Goal: Task Accomplishment & Management: Manage account settings

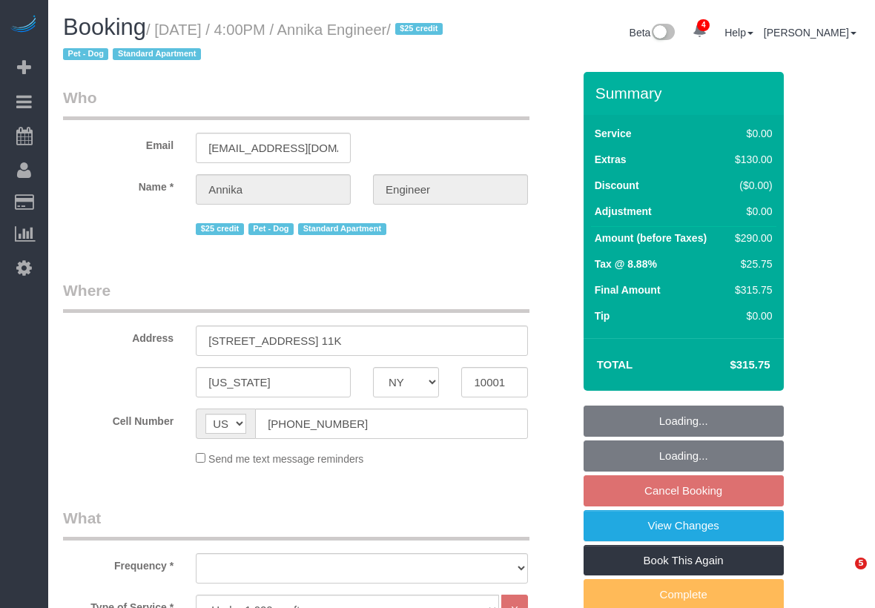
select select "NY"
select select "1"
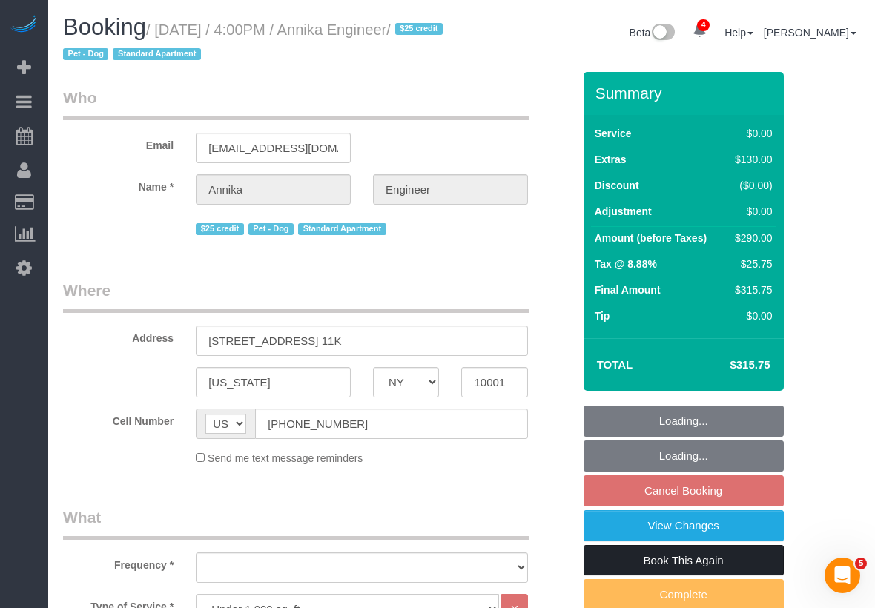
select select "object:767"
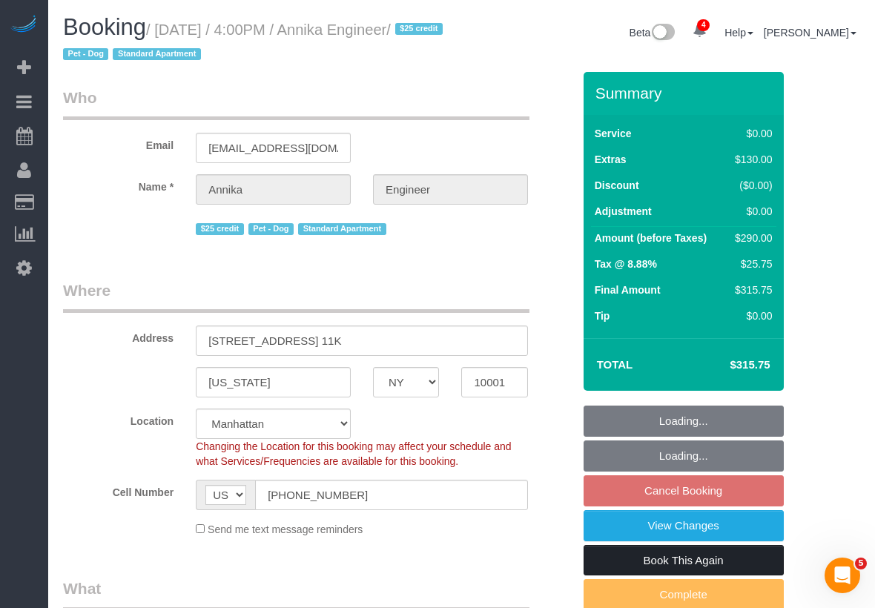
select select "string:stripe-pm_1RW4tx4VGloSiKo7kpYPENs0"
select select "spot1"
select select "number:89"
select select "number:76"
select select "number:13"
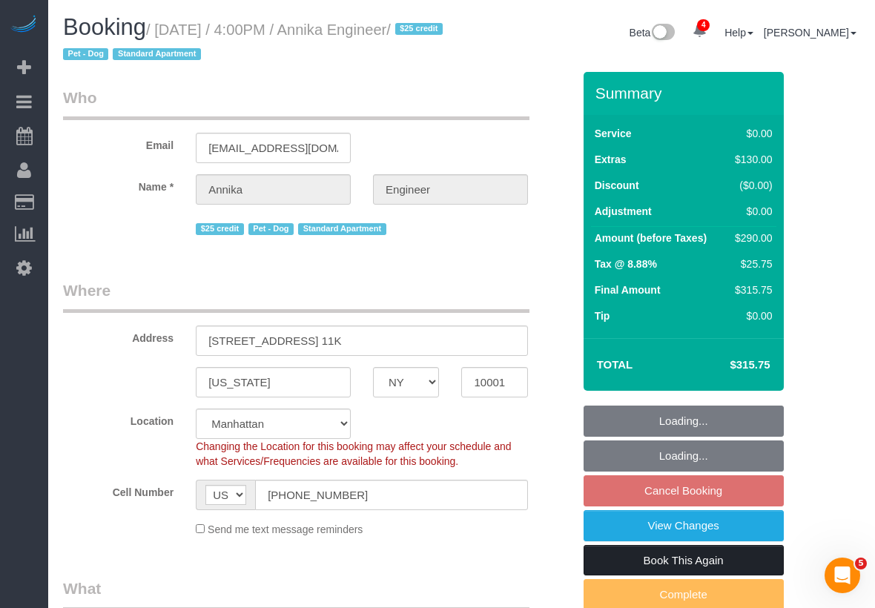
select select "number:5"
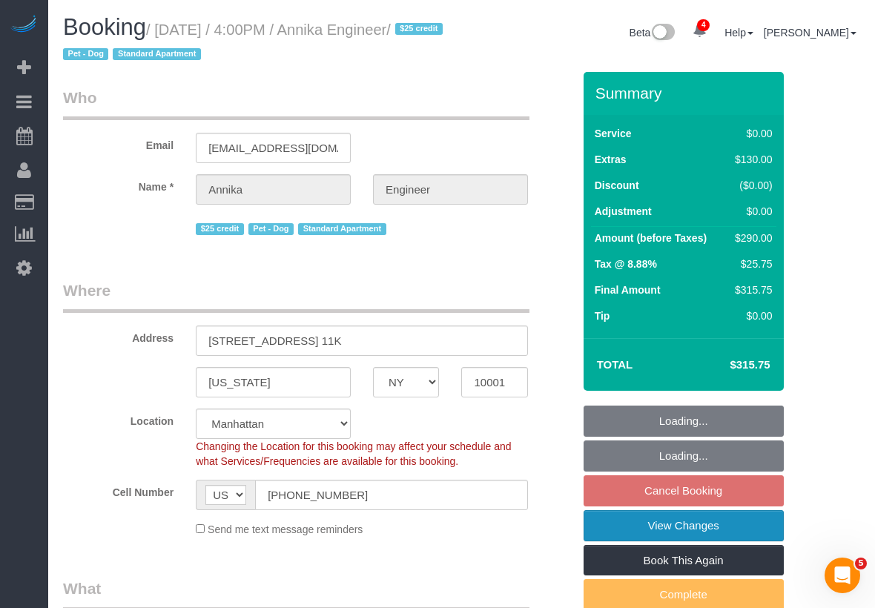
select select "object:1316"
select select "1"
click at [747, 530] on link "View Changes" at bounding box center [683, 525] width 200 height 31
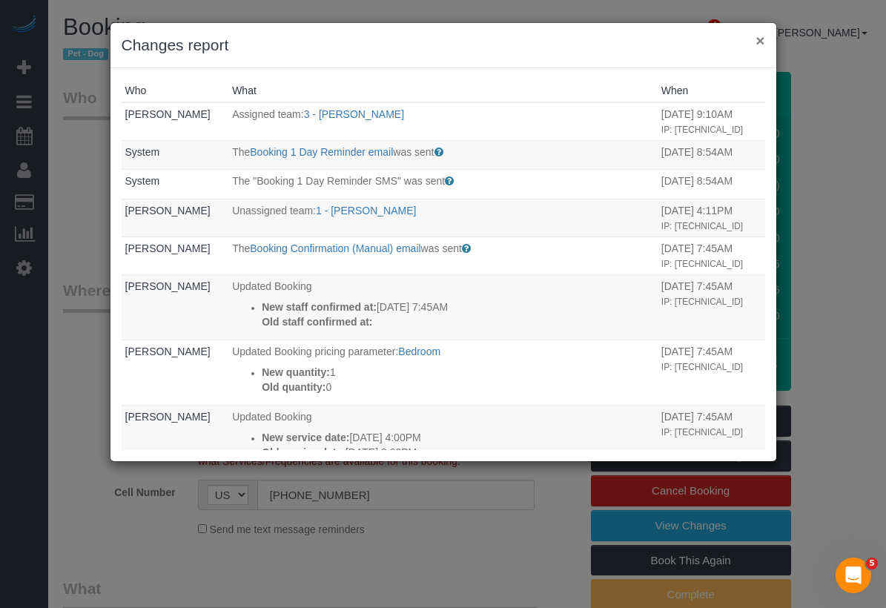
click at [761, 41] on button "×" at bounding box center [759, 41] width 9 height 16
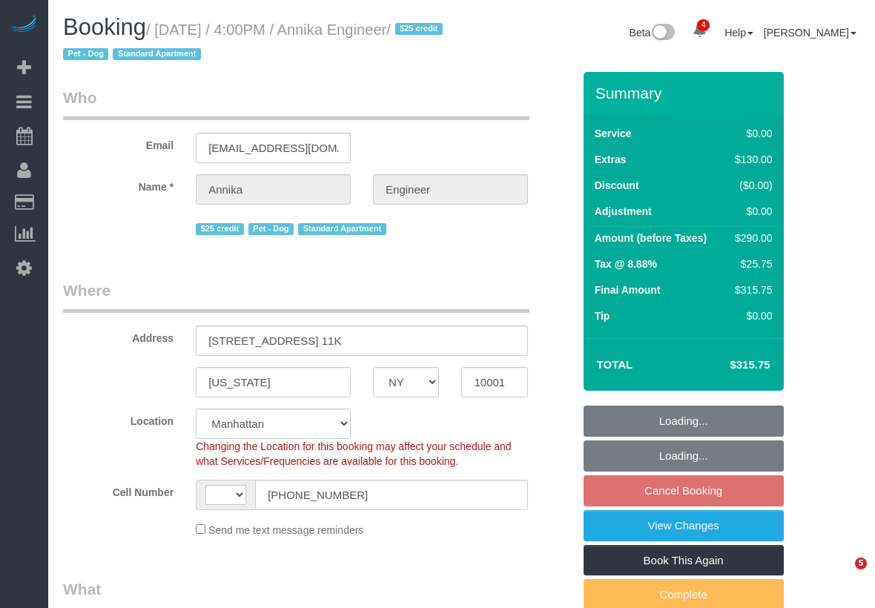
select select "NY"
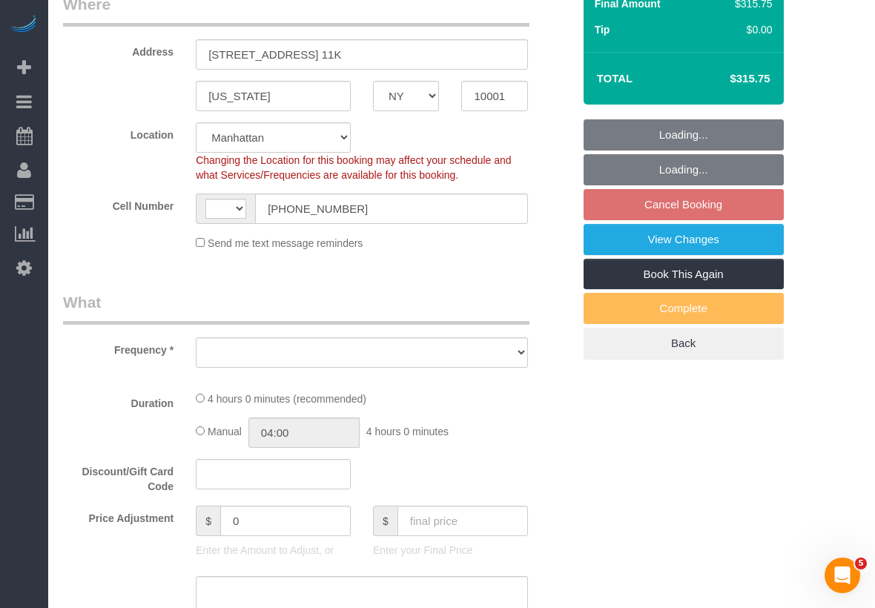
select select "string:[GEOGRAPHIC_DATA]"
select select "string:stripe-pm_1RW4tx4VGloSiKo7kpYPENs0"
select select "object:670"
select select "spot1"
select select "number:89"
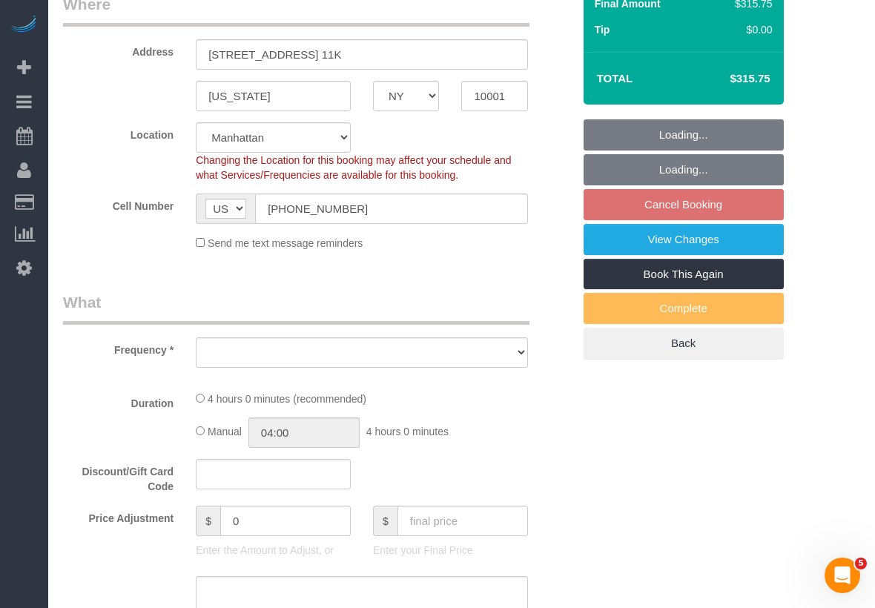
select select "number:76"
select select "number:13"
select select "number:5"
select select "1"
